Goal: Register for event/course

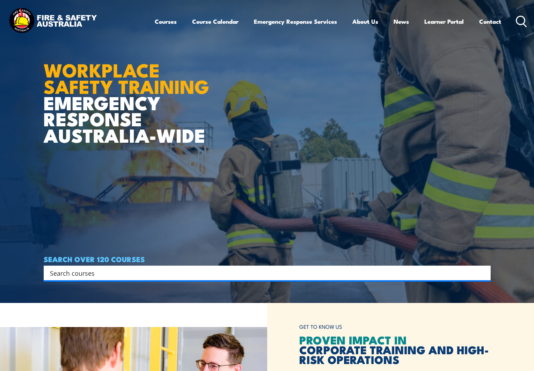
scroll to position [105, 0]
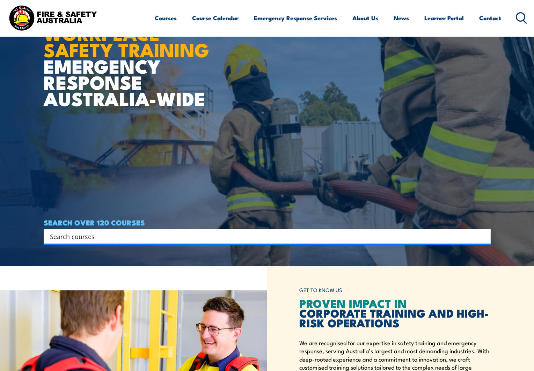
click at [106, 235] on input "Search input" at bounding box center [262, 236] width 425 height 10
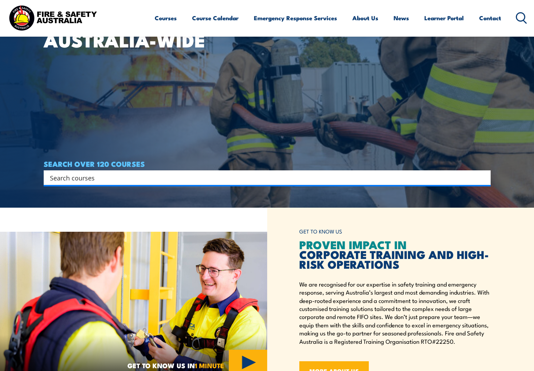
scroll to position [70, 0]
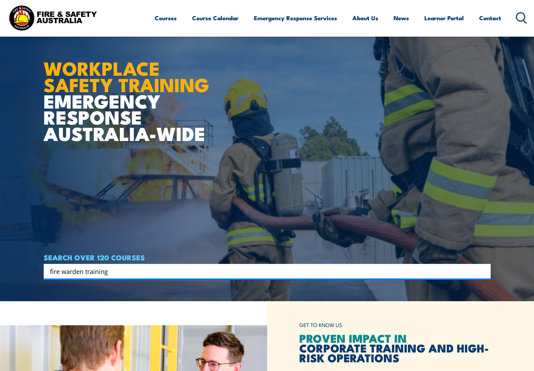
type input "fire warden training"
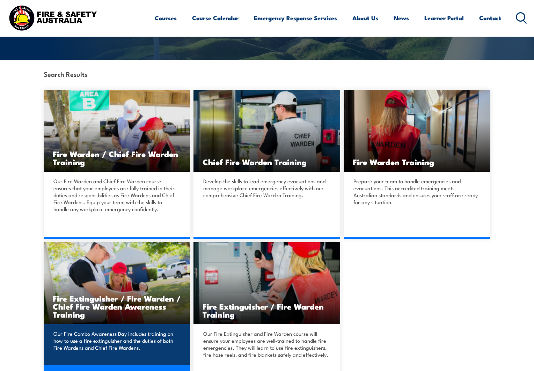
scroll to position [175, 0]
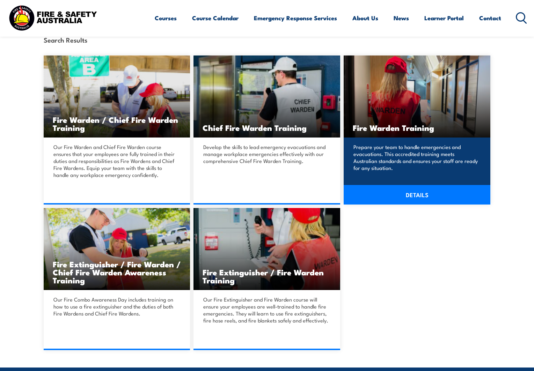
click at [431, 192] on link "DETAILS" at bounding box center [416, 195] width 147 height 20
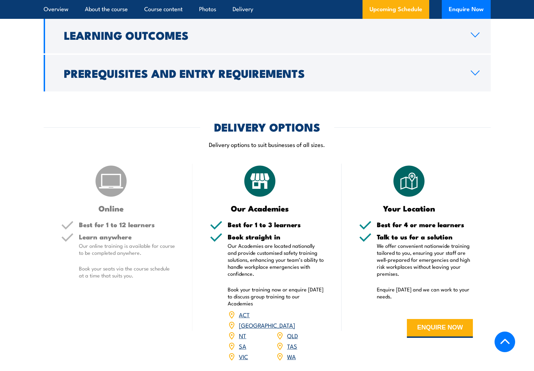
scroll to position [942, 0]
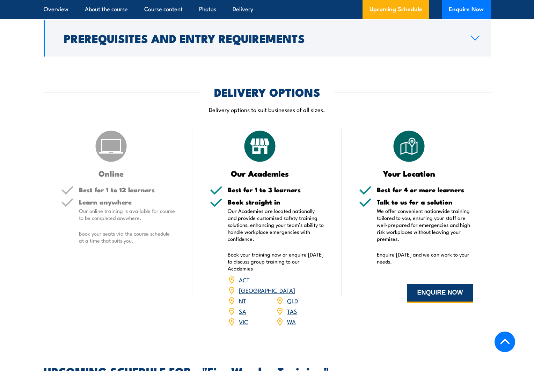
click at [447, 294] on button "ENQUIRE NOW" at bounding box center [440, 293] width 66 height 19
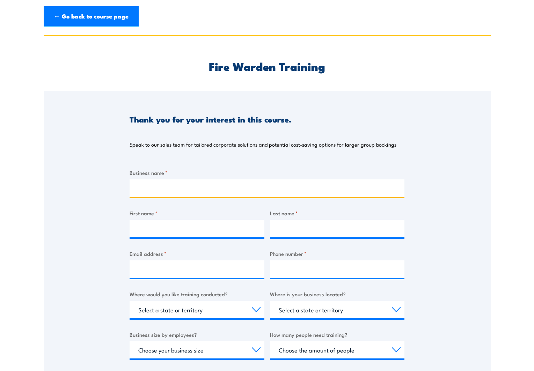
click at [215, 191] on input "Business name *" at bounding box center [266, 187] width 275 height 17
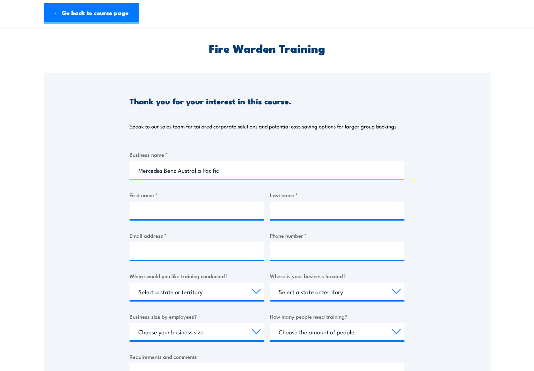
scroll to position [35, 0]
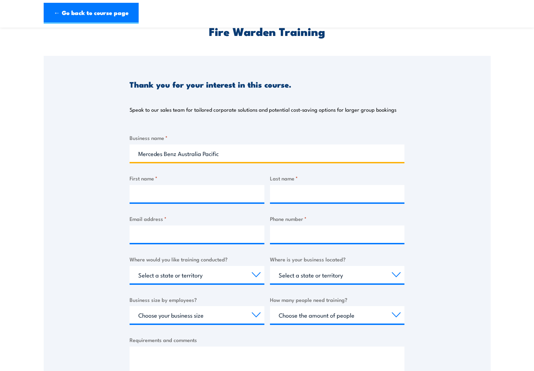
type input "Mercedes Benz Australia Pacific"
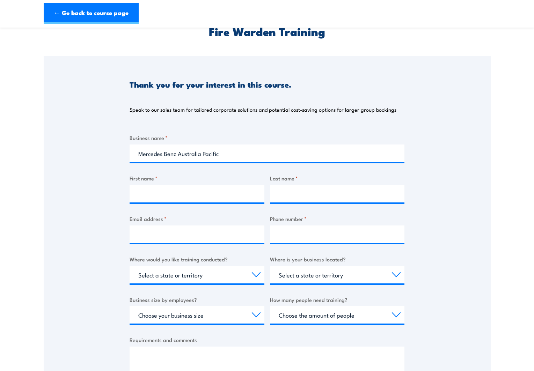
click at [147, 202] on div at bounding box center [196, 193] width 135 height 17
click at [150, 200] on input "First name *" at bounding box center [196, 193] width 135 height 17
type input "[PERSON_NAME]"
type input "Wan"
type input "[PERSON_NAME][EMAIL_ADDRESS][DOMAIN_NAME]"
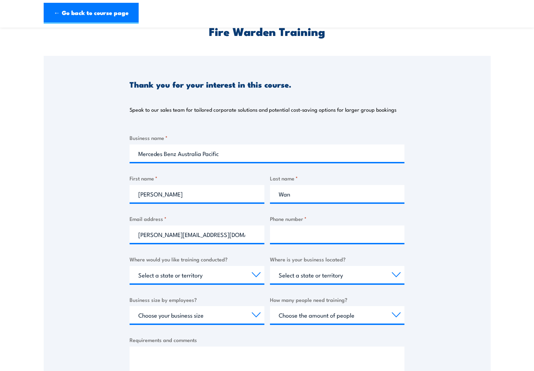
type input "0422202058"
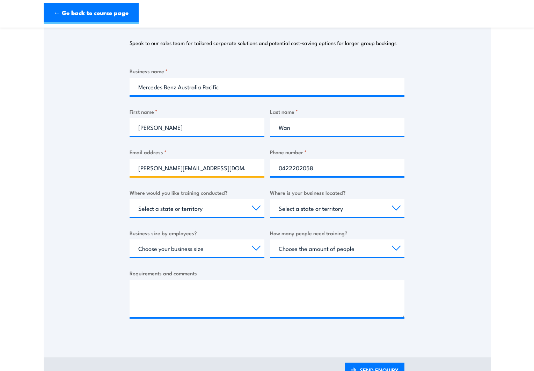
scroll to position [105, 0]
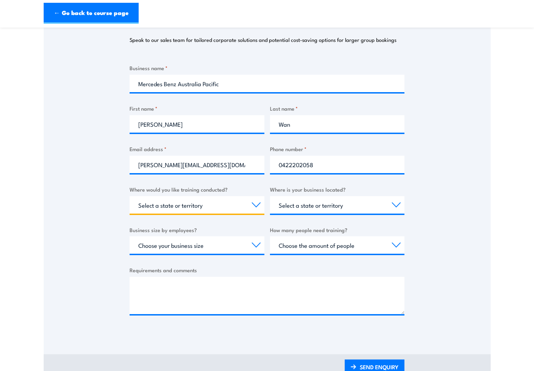
click at [236, 203] on select "Select a state or territory Nationally - multiple locations [GEOGRAPHIC_DATA] […" at bounding box center [196, 204] width 135 height 17
select select "VIC"
click at [129, 196] on select "Select a state or territory Nationally - multiple locations [GEOGRAPHIC_DATA] […" at bounding box center [196, 204] width 135 height 17
click at [323, 203] on select "Select a state or territory QLD NSW VIC SA ACT WA TAS NT" at bounding box center [337, 204] width 135 height 17
select select "VIC"
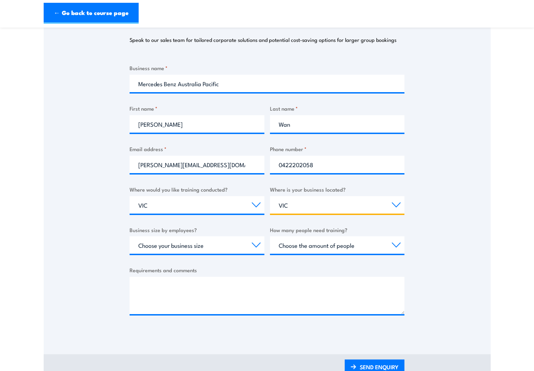
click at [270, 196] on select "Select a state or territory QLD NSW VIC SA ACT WA TAS NT" at bounding box center [337, 204] width 135 height 17
click at [210, 244] on select "Choose your business size 1 to 19 20 to 199 200+" at bounding box center [196, 244] width 135 height 17
click at [129, 236] on select "Choose your business size 1 to 19 20 to 199 200+" at bounding box center [196, 244] width 135 height 17
click at [169, 246] on select "Choose your business size 1 to 19 20 to 199 200+" at bounding box center [196, 244] width 135 height 17
select select "200+"
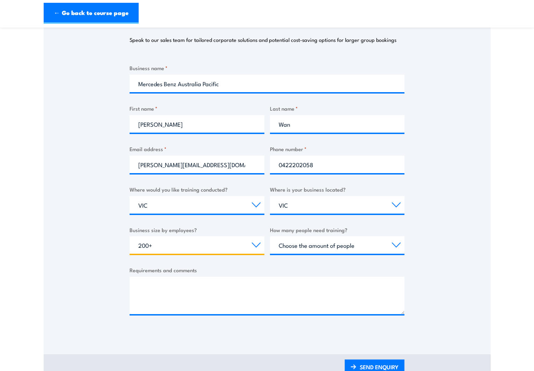
click at [129, 236] on select "Choose your business size 1 to 19 20 to 199 200+" at bounding box center [196, 244] width 135 height 17
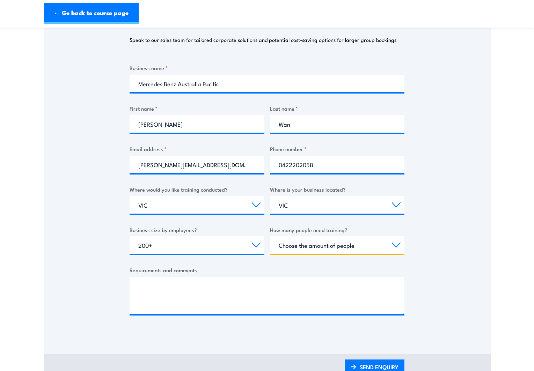
click at [331, 245] on select "Choose the amount of people 1 to 4 5 to 19 20+" at bounding box center [337, 244] width 135 height 17
select select "5 to 19"
click at [270, 236] on select "Choose the amount of people 1 to 4 5 to 19 20+" at bounding box center [337, 244] width 135 height 17
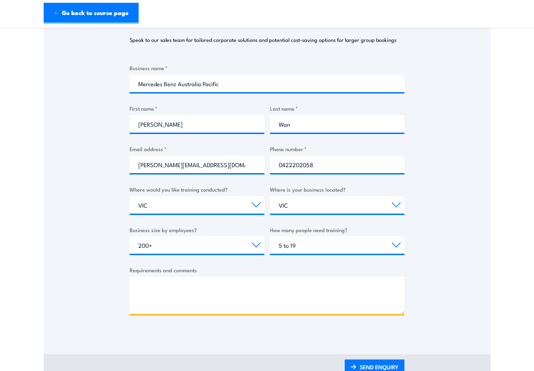
click at [213, 285] on textarea "Requirements and comments" at bounding box center [266, 295] width 275 height 37
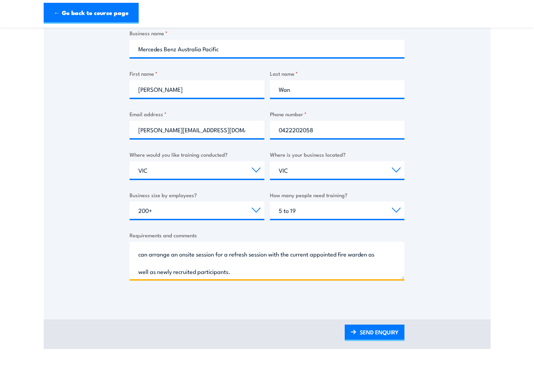
scroll to position [0, 0]
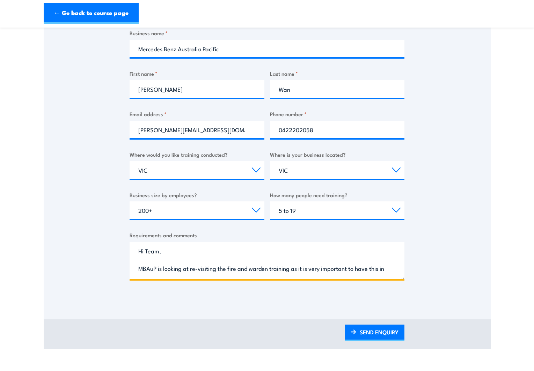
drag, startPoint x: 174, startPoint y: 272, endPoint x: 130, endPoint y: 240, distance: 53.6
click at [130, 240] on div "Requirements and comments Hi Team, MBAuP is looking at re-visiting the fire and…" at bounding box center [266, 255] width 275 height 48
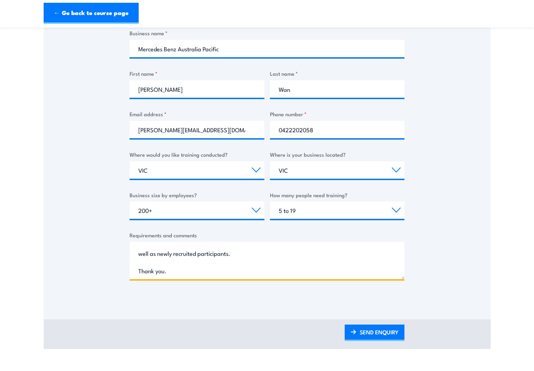
click at [237, 269] on textarea "Hi Team, MBAuP is looking at re-visiting the fire and warden training as it is …" at bounding box center [266, 260] width 275 height 37
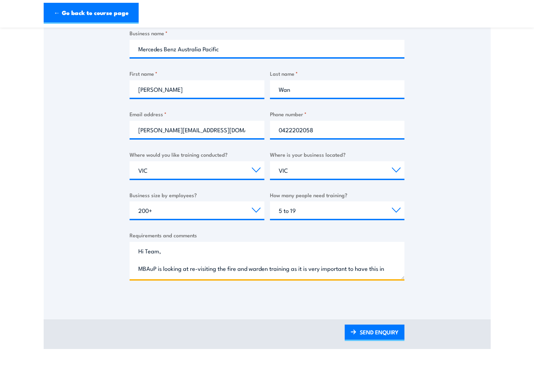
drag, startPoint x: 201, startPoint y: 271, endPoint x: 127, endPoint y: 224, distance: 87.8
click at [127, 224] on div "Thank you for your interest in this course. Speak to our sales team for tailore…" at bounding box center [267, 125] width 447 height 349
paste textarea "MBAuP is looking to revisit fire and warden training, as it is vital to keep th…"
click at [184, 269] on textarea "Hi Team, MBAuP is looking to revisit fire and warden training, as it is vital t…" at bounding box center [266, 260] width 275 height 37
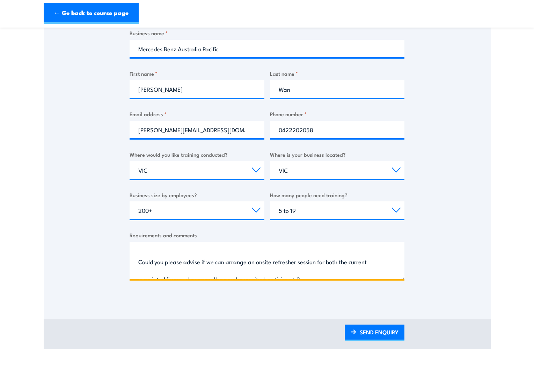
scroll to position [70, 0]
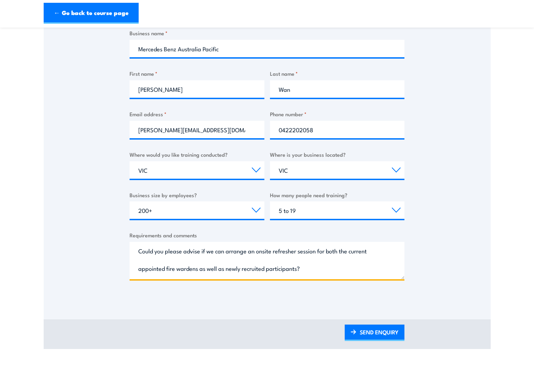
click at [153, 249] on textarea "Hi Team, MBAuP is looking to revisit fire and warden training, as it is vital t…" at bounding box center [266, 260] width 275 height 37
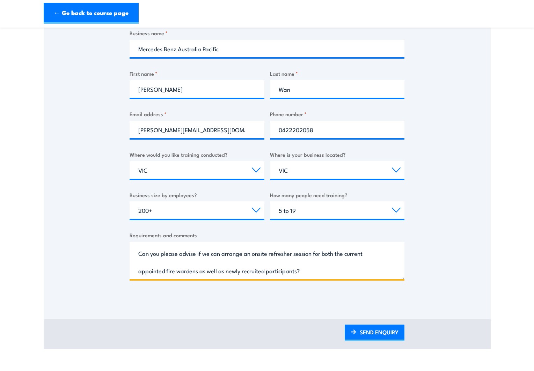
scroll to position [102, 0]
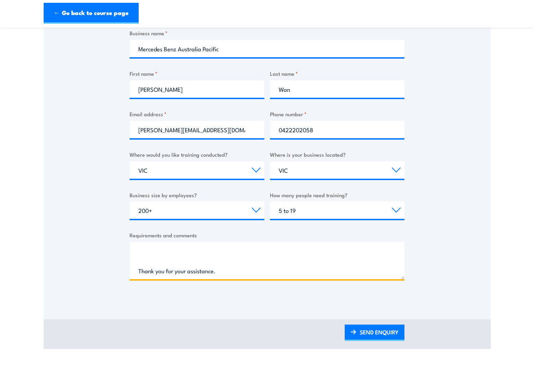
click at [174, 261] on textarea "Hi Team, MBAuP is looking to revisit fire and warden training, as it is vital t…" at bounding box center [266, 260] width 275 height 37
click at [186, 260] on textarea "Hi Team, MBAuP is looking to revisit fire and warden training, as it is vital t…" at bounding box center [266, 260] width 275 height 37
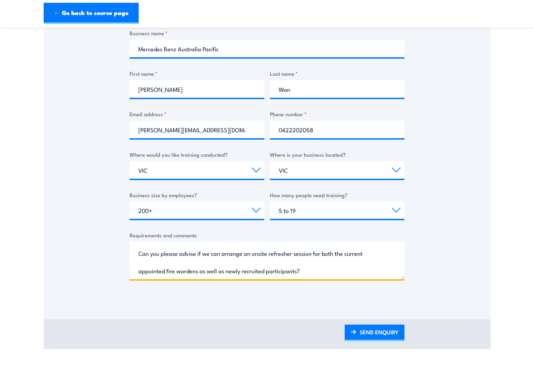
scroll to position [67, 0]
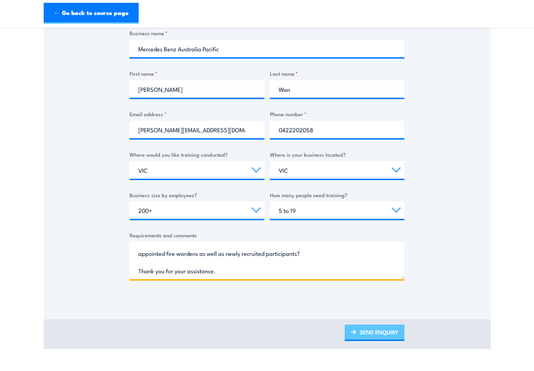
type textarea "Hi Team, MBAuP is looking to revisit fire and warden training, as it is vital t…"
click at [365, 336] on link "SEND ENQUIRY" at bounding box center [374, 333] width 60 height 16
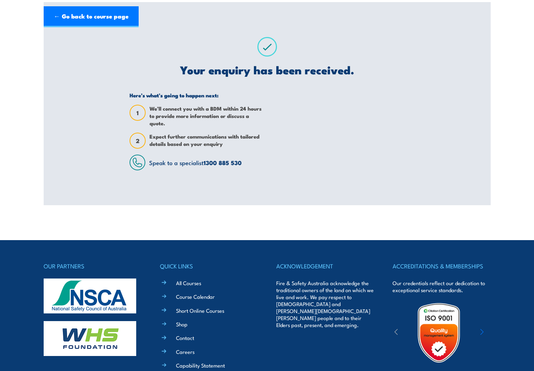
scroll to position [0, 0]
